Goal: Information Seeking & Learning: Learn about a topic

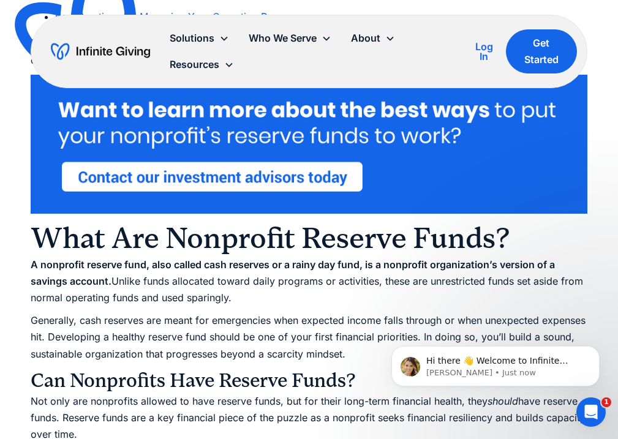
scroll to position [570, 0]
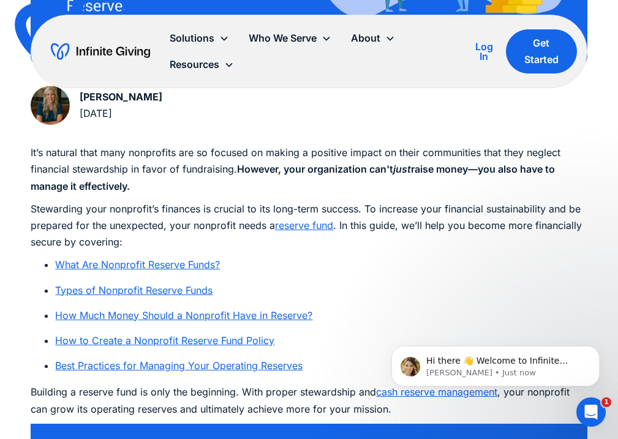
click at [278, 219] on link "reserve fund" at bounding box center [304, 225] width 58 height 12
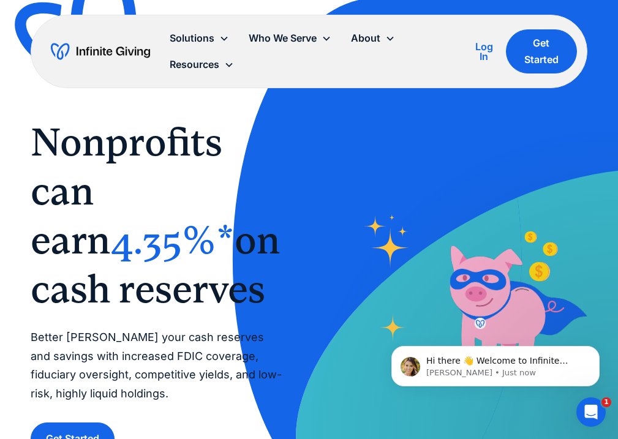
scroll to position [2901, 0]
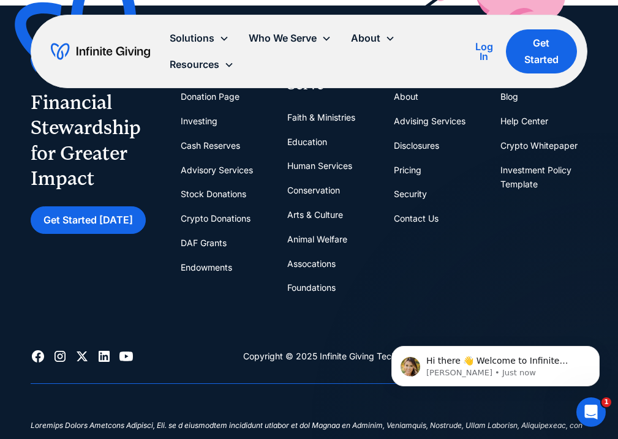
click at [204, 219] on link "Crypto Donations" at bounding box center [216, 218] width 70 height 25
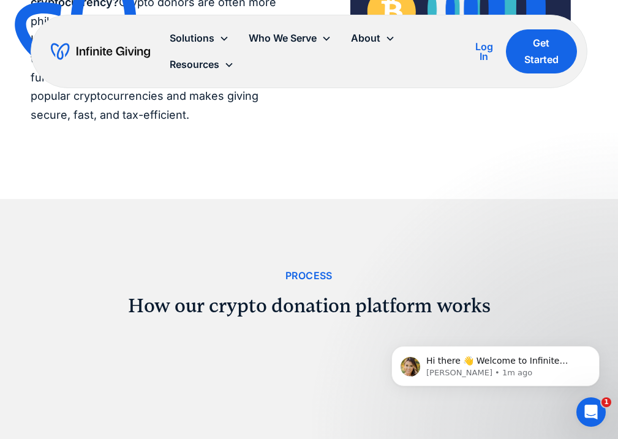
scroll to position [1225, 0]
